Goal: Task Accomplishment & Management: Manage account settings

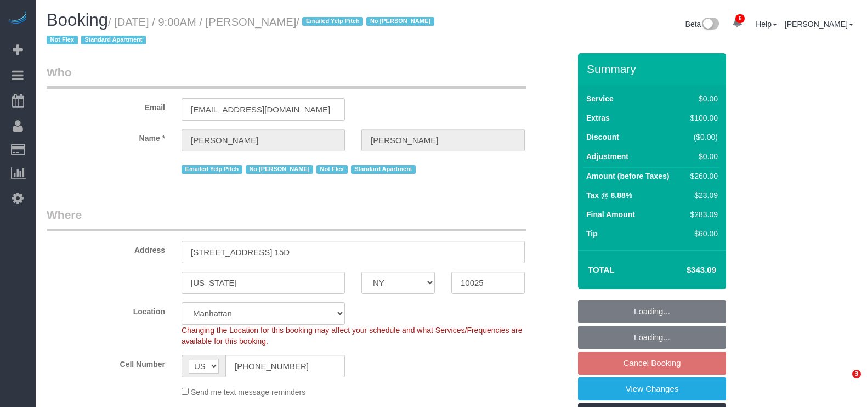
select select "NY"
select select "1"
select select "spot2"
select select "number:89"
select select "number:90"
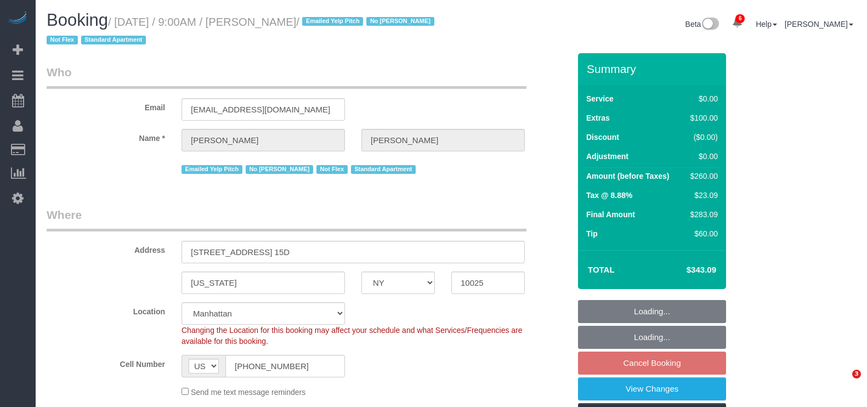
select select "number:15"
select select "number:5"
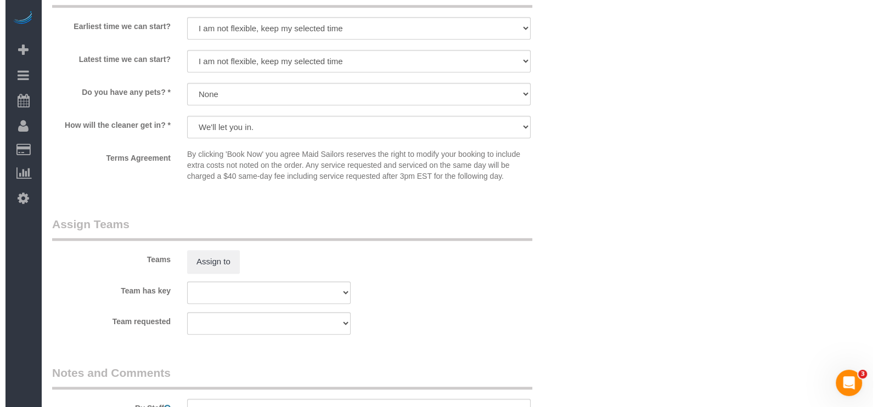
scroll to position [1440, 0]
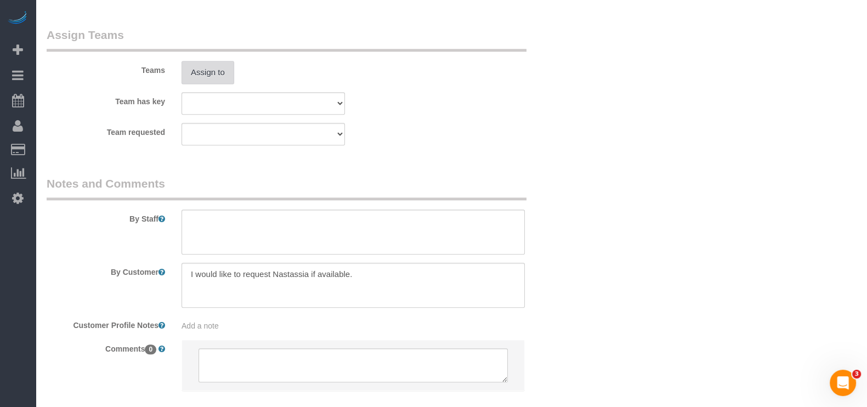
click at [213, 74] on button "Assign to" at bounding box center [208, 72] width 53 height 23
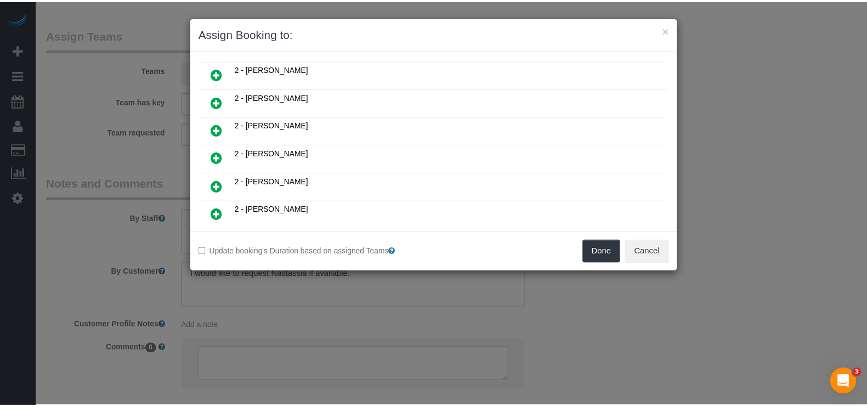
scroll to position [479, 0]
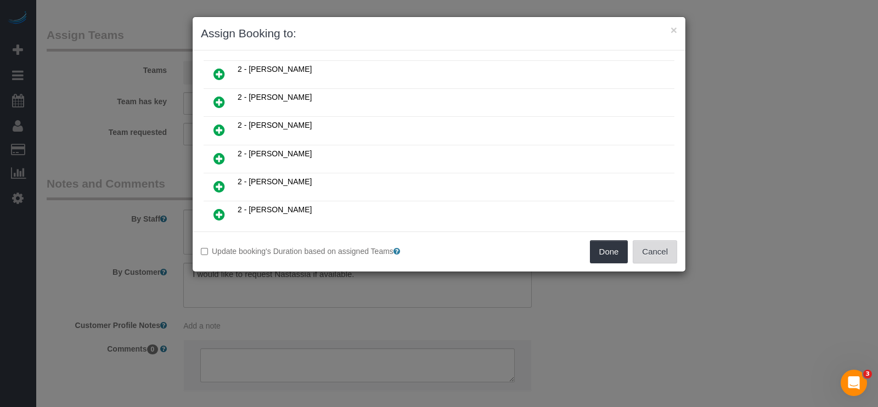
click at [669, 257] on button "Cancel" at bounding box center [655, 251] width 44 height 23
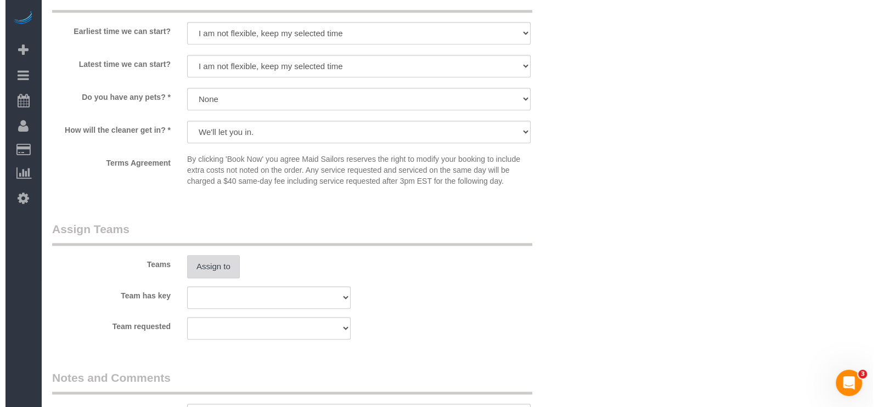
scroll to position [1304, 0]
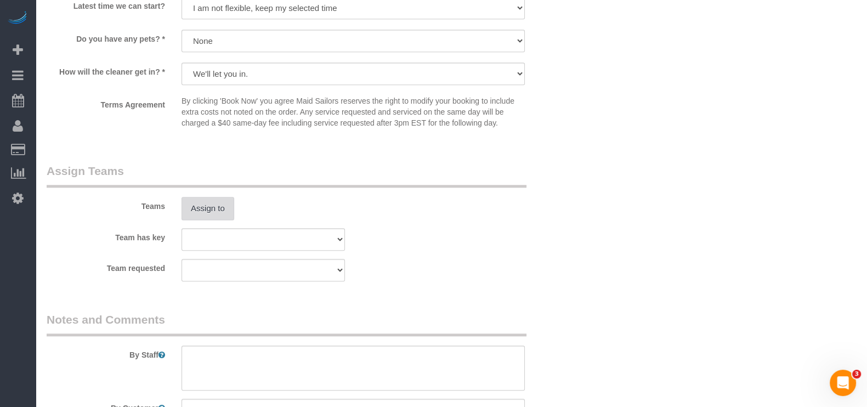
click at [211, 220] on button "Assign to" at bounding box center [208, 208] width 53 height 23
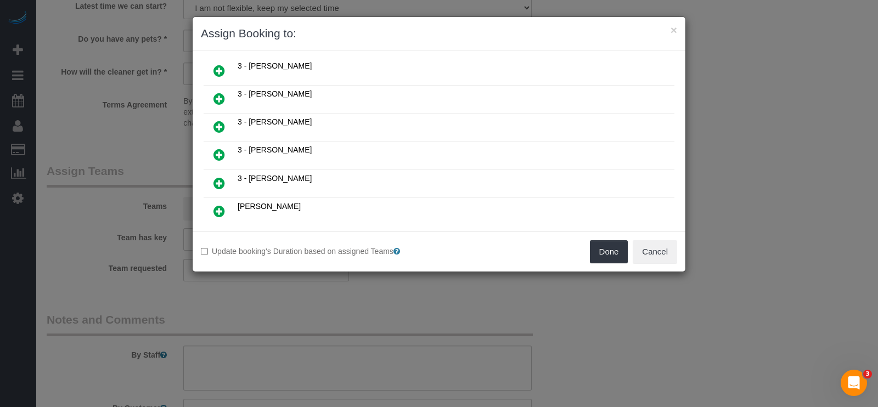
scroll to position [670, 0]
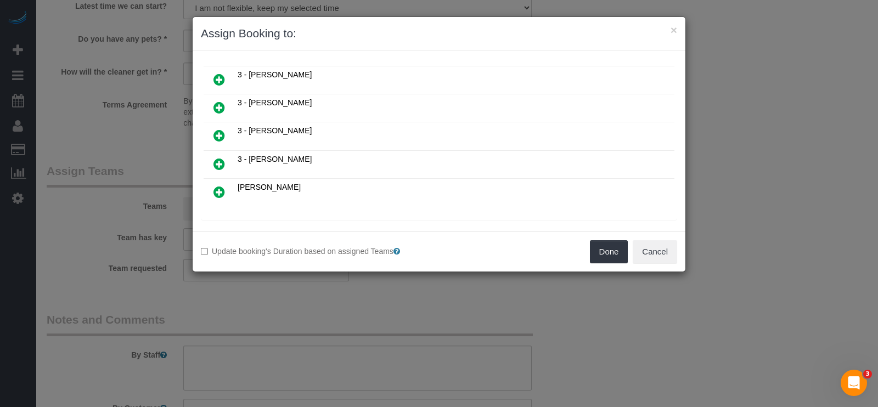
click at [272, 228] on icon at bounding box center [274, 232] width 7 height 8
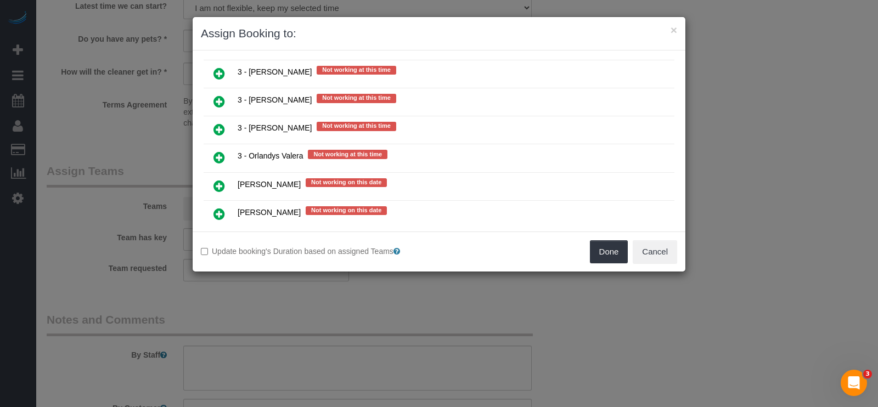
scroll to position [1768, 0]
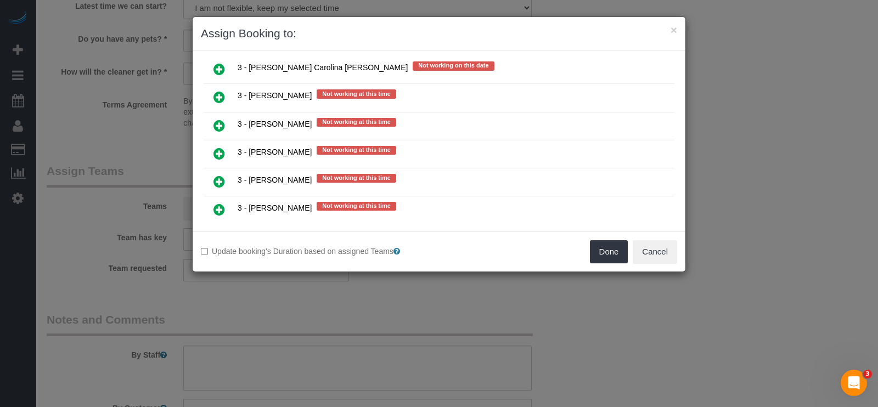
click at [222, 203] on icon at bounding box center [219, 209] width 12 height 13
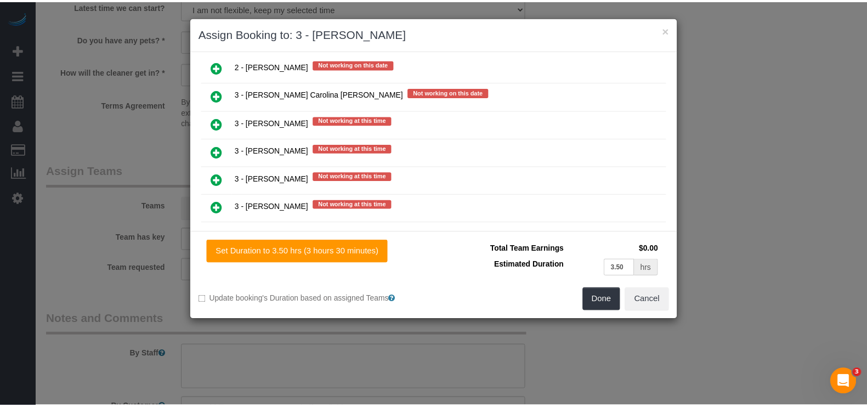
scroll to position [1793, 0]
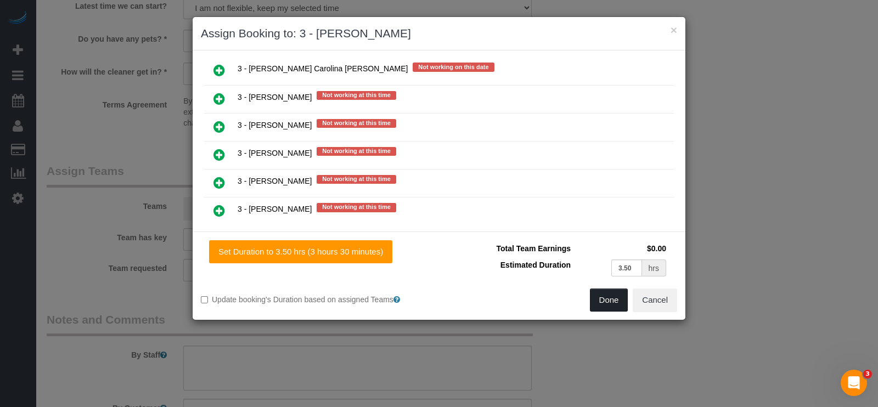
click at [603, 297] on button "Done" at bounding box center [609, 300] width 38 height 23
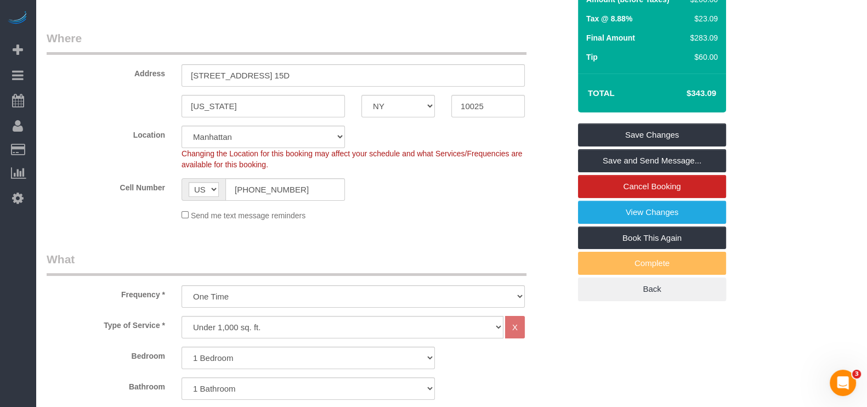
scroll to position [1, 0]
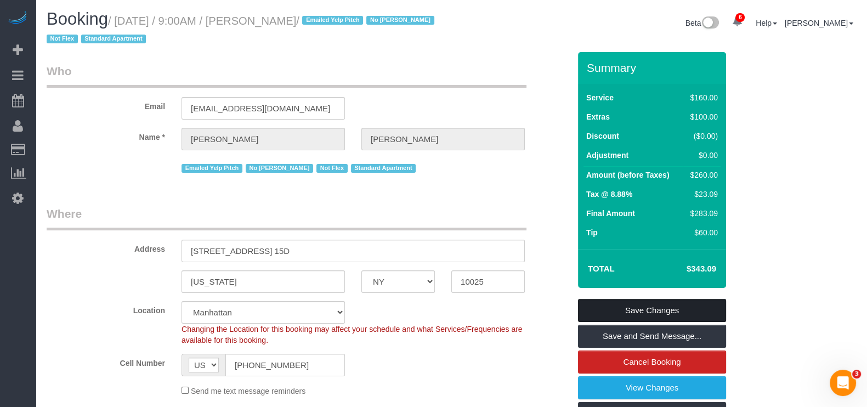
drag, startPoint x: 684, startPoint y: 304, endPoint x: 343, endPoint y: 151, distance: 373.5
click at [684, 304] on link "Save Changes" at bounding box center [652, 310] width 148 height 23
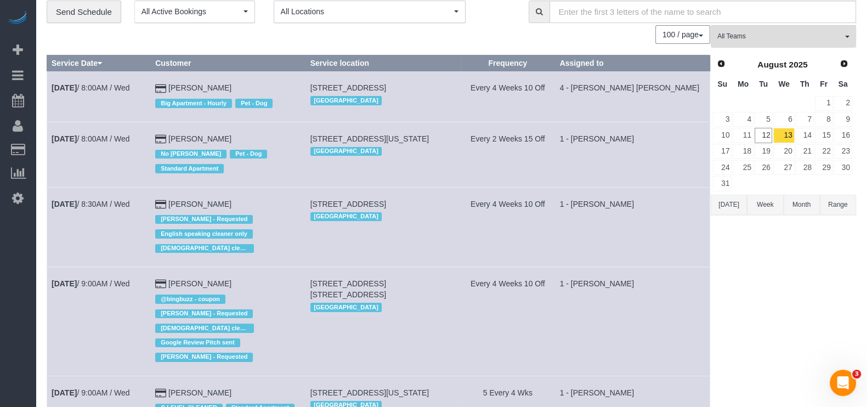
scroll to position [68, 0]
